Goal: Navigation & Orientation: Find specific page/section

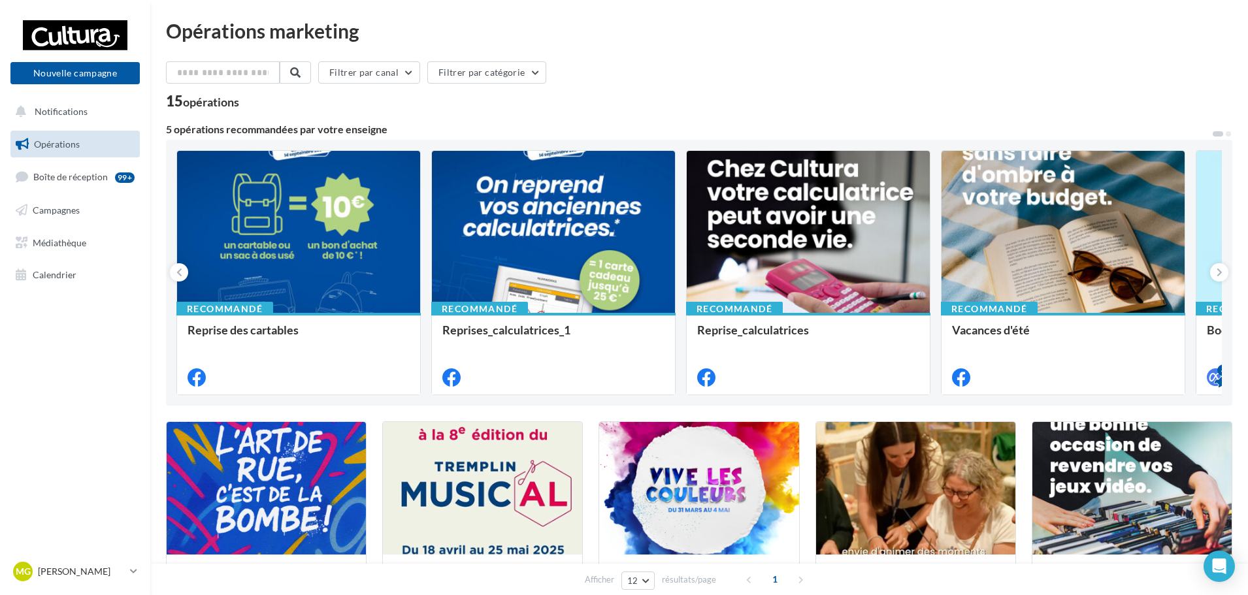
click at [61, 142] on span "Opérations" at bounding box center [57, 143] width 46 height 11
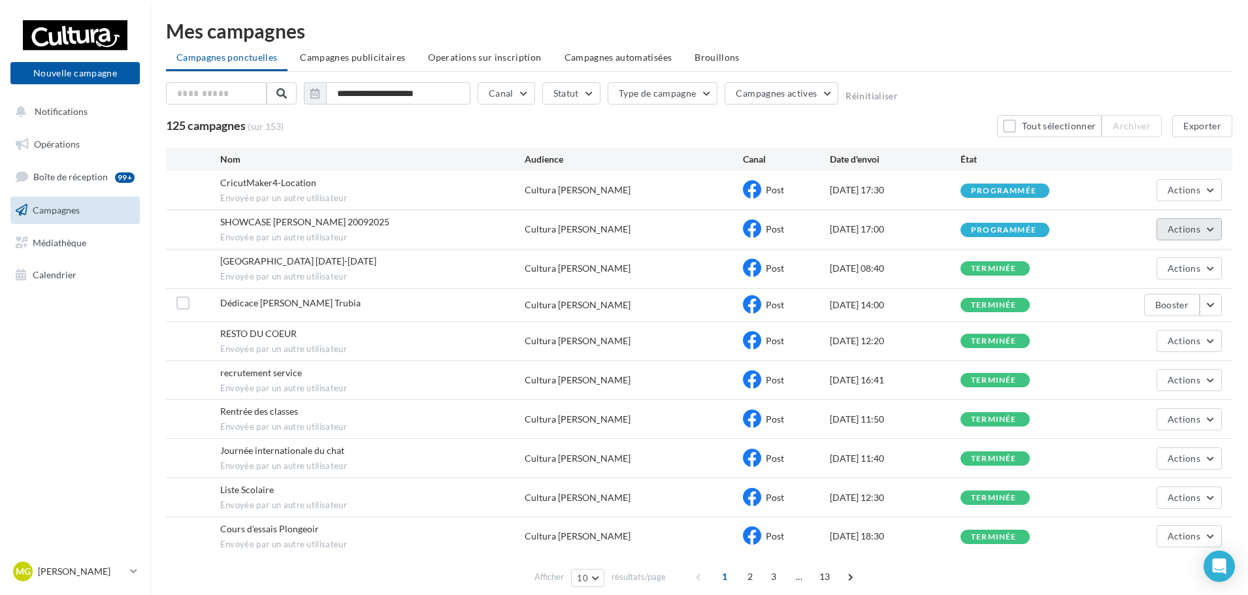
click at [1218, 234] on button "Actions" at bounding box center [1188, 229] width 65 height 22
click at [1216, 229] on button "Actions" at bounding box center [1188, 229] width 65 height 22
click at [234, 223] on span "SHOWCASE [PERSON_NAME] 20092025" at bounding box center [304, 221] width 169 height 11
click at [660, 233] on div "Cultura [PERSON_NAME]" at bounding box center [634, 229] width 218 height 13
click at [885, 228] on div "[DATE] 17:00" at bounding box center [895, 229] width 131 height 13
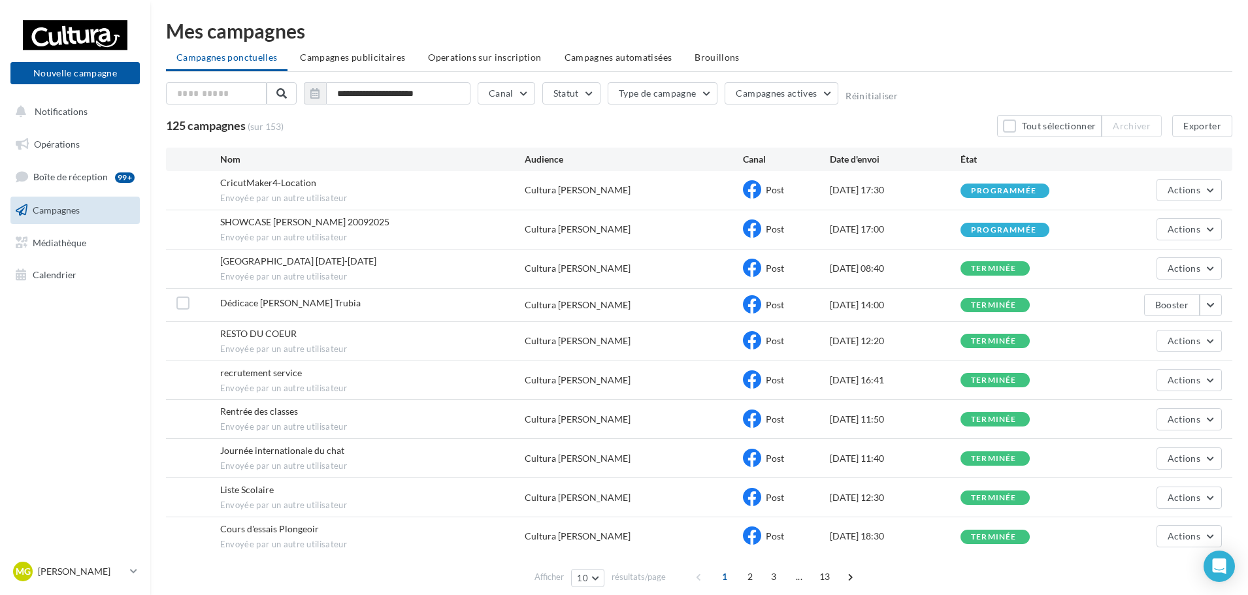
drag, startPoint x: 46, startPoint y: 312, endPoint x: 76, endPoint y: 309, distance: 30.2
click at [46, 312] on nav "Nouvelle campagne Nouvelle campagne Notifications Opérations Boîte de réception…" at bounding box center [75, 297] width 150 height 595
